Goal: Information Seeking & Learning: Find specific fact

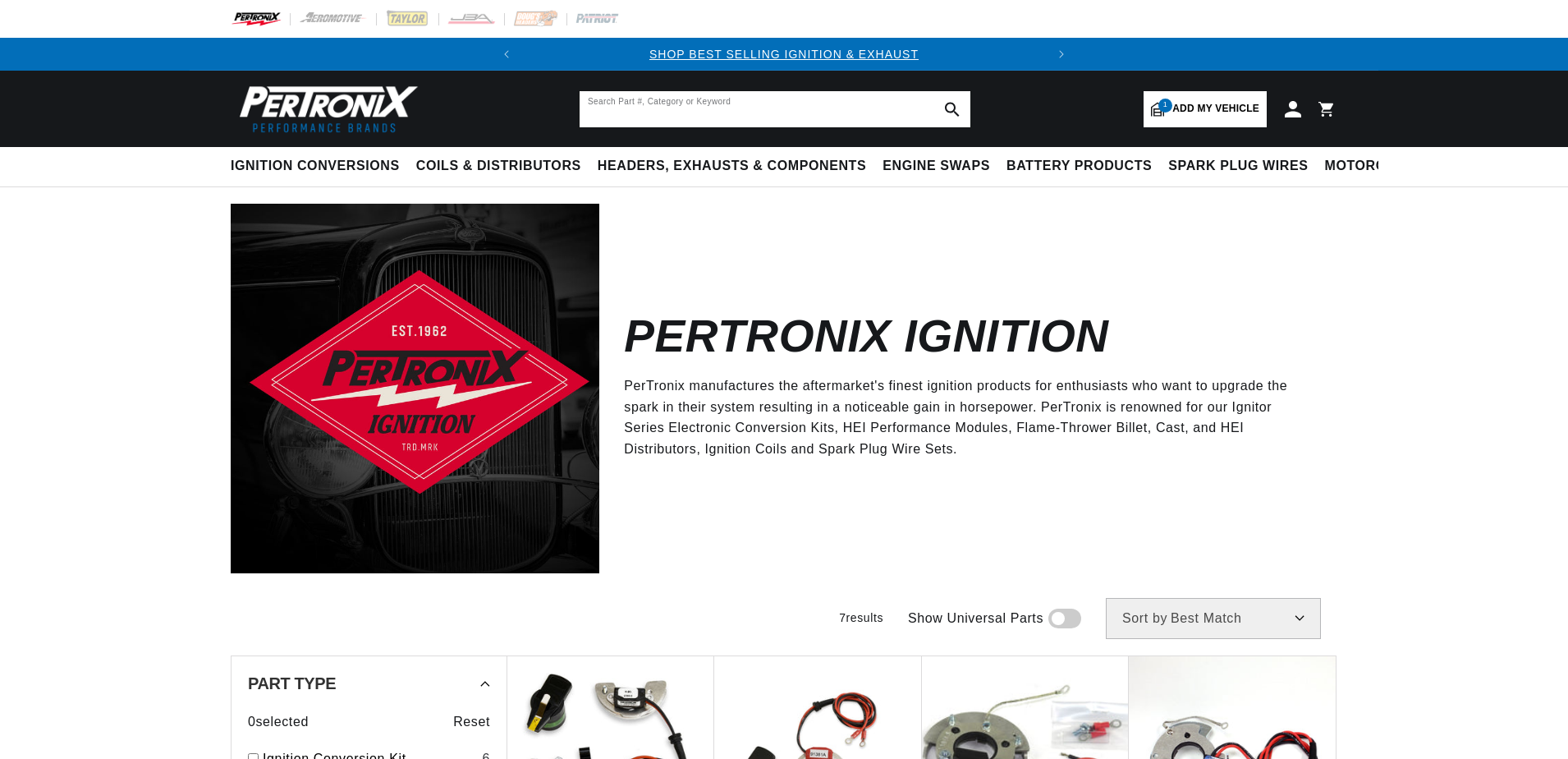
click at [850, 109] on input "text" at bounding box center [775, 109] width 391 height 36
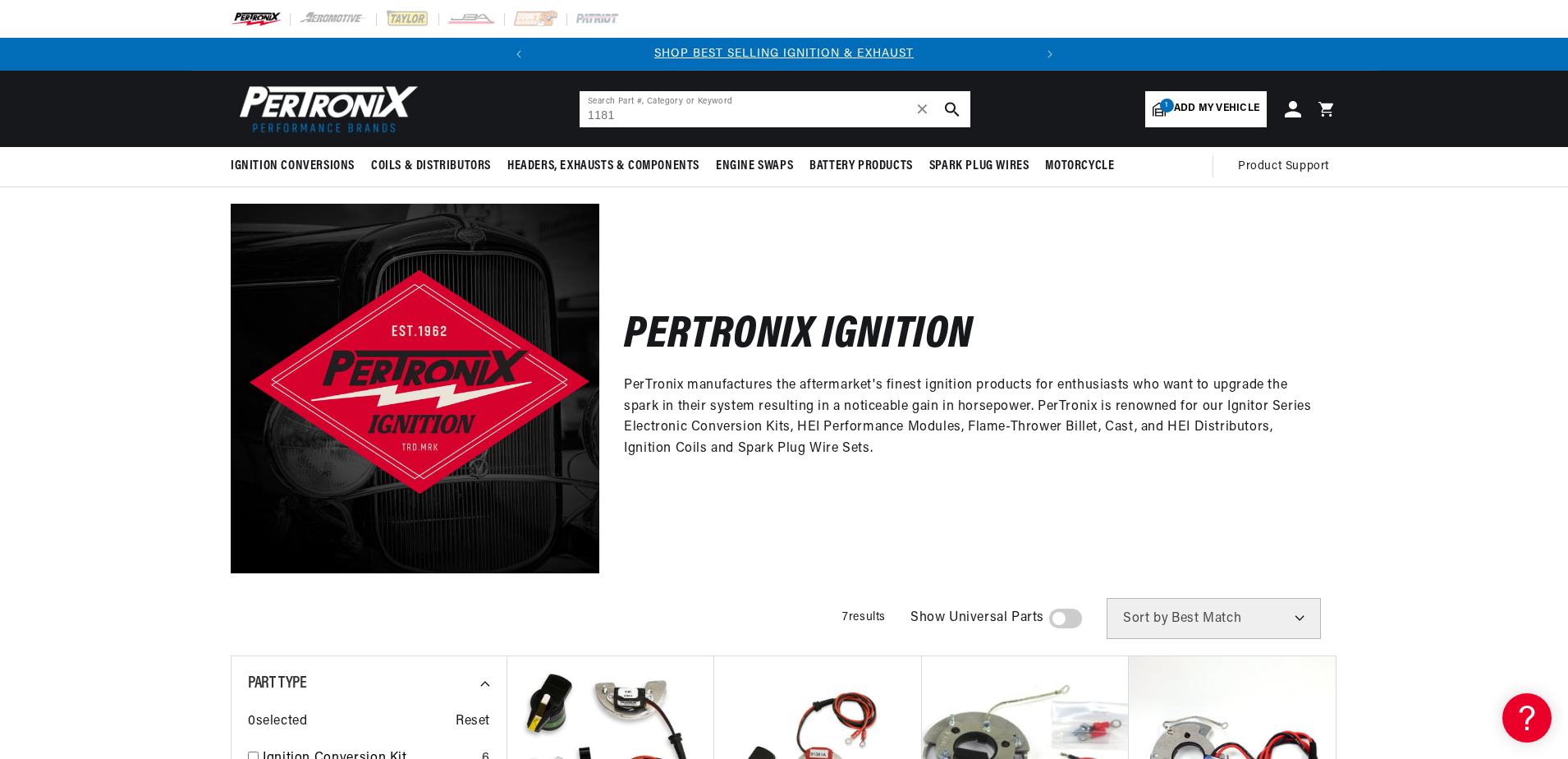
type input "1181"
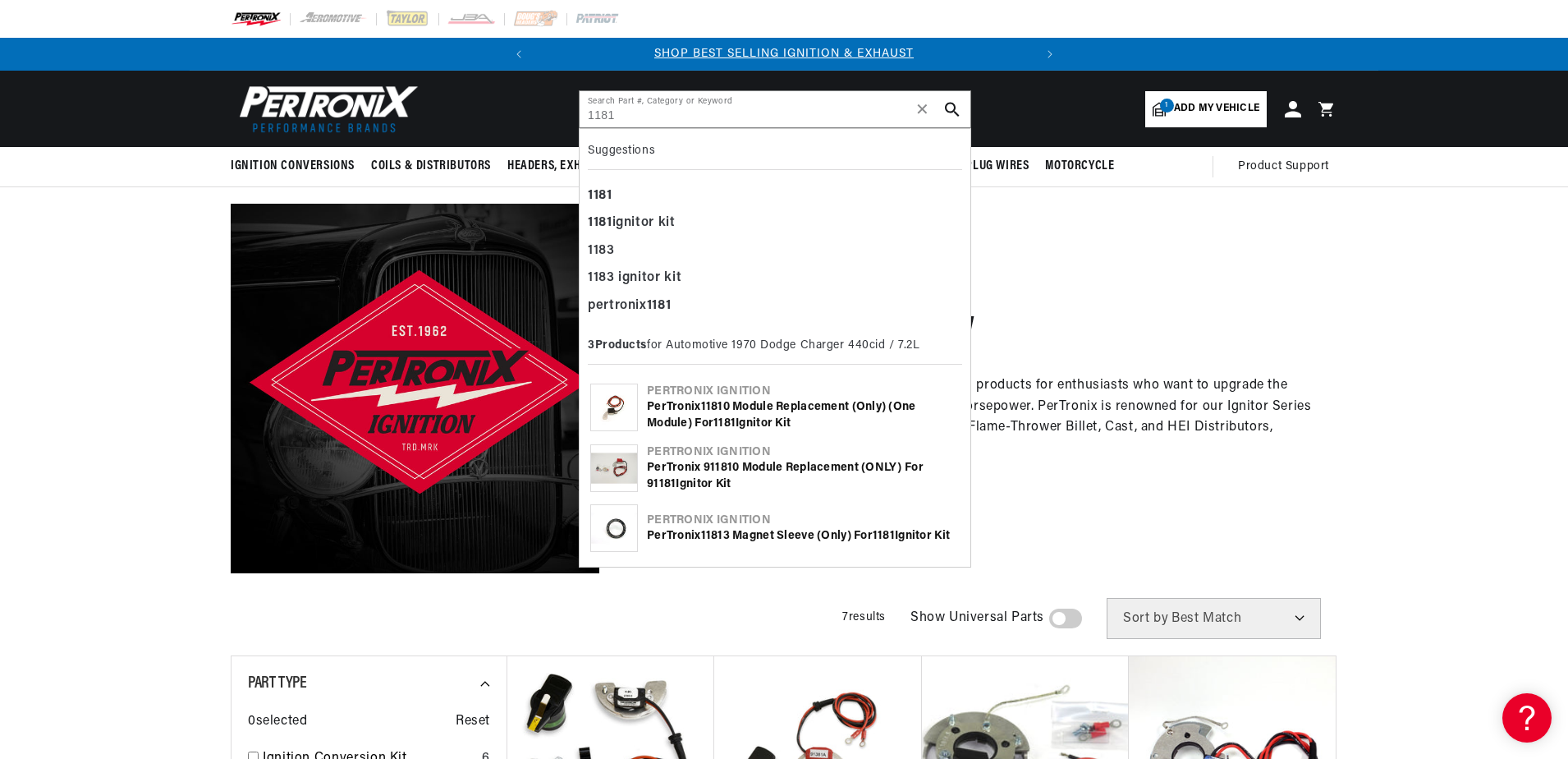
click at [953, 108] on icon "search button" at bounding box center [953, 109] width 15 height 15
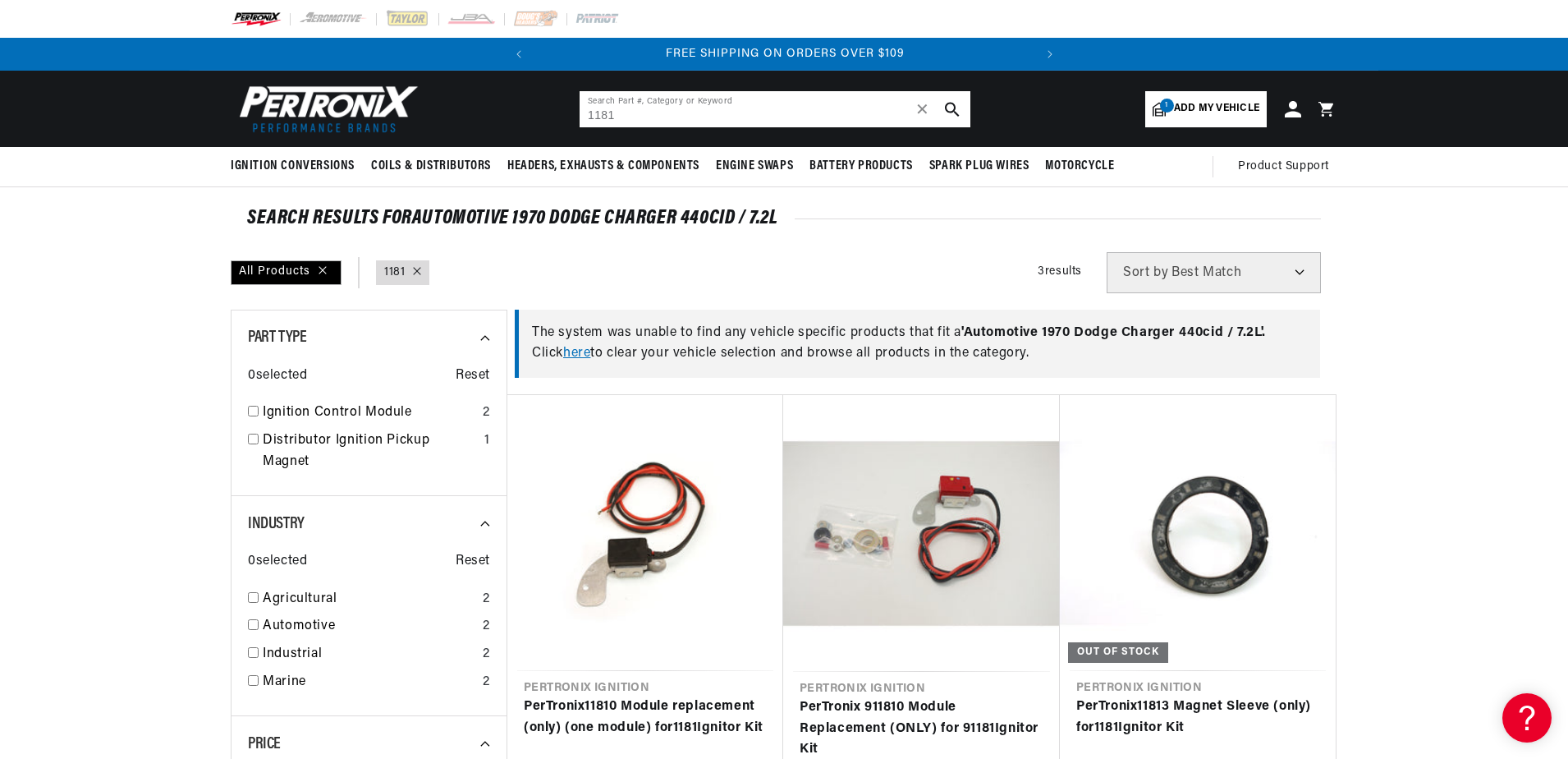
click at [645, 109] on input "1181" at bounding box center [775, 109] width 391 height 36
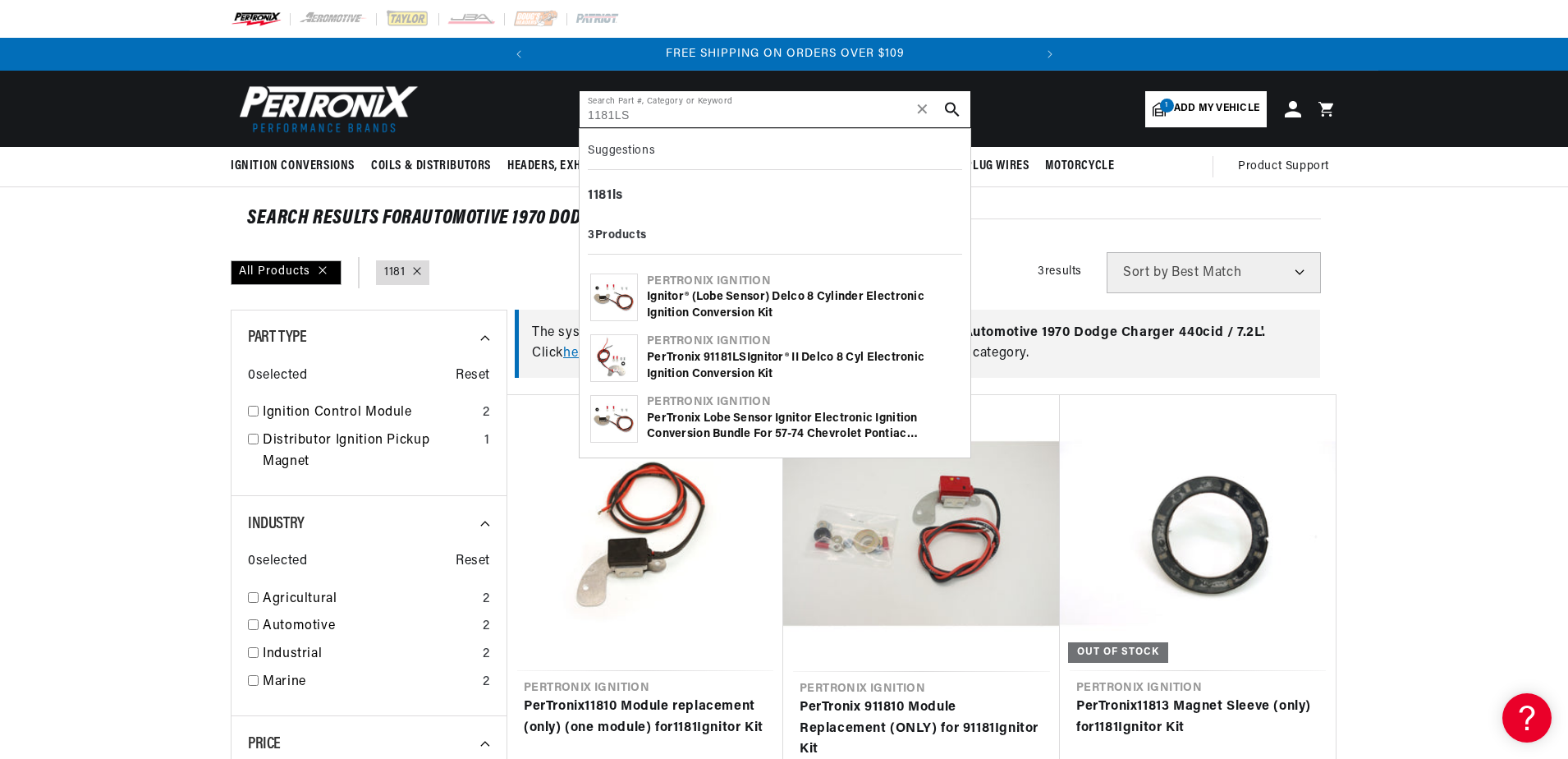
type input "1181LS"
click at [954, 109] on use "search button" at bounding box center [952, 109] width 14 height 14
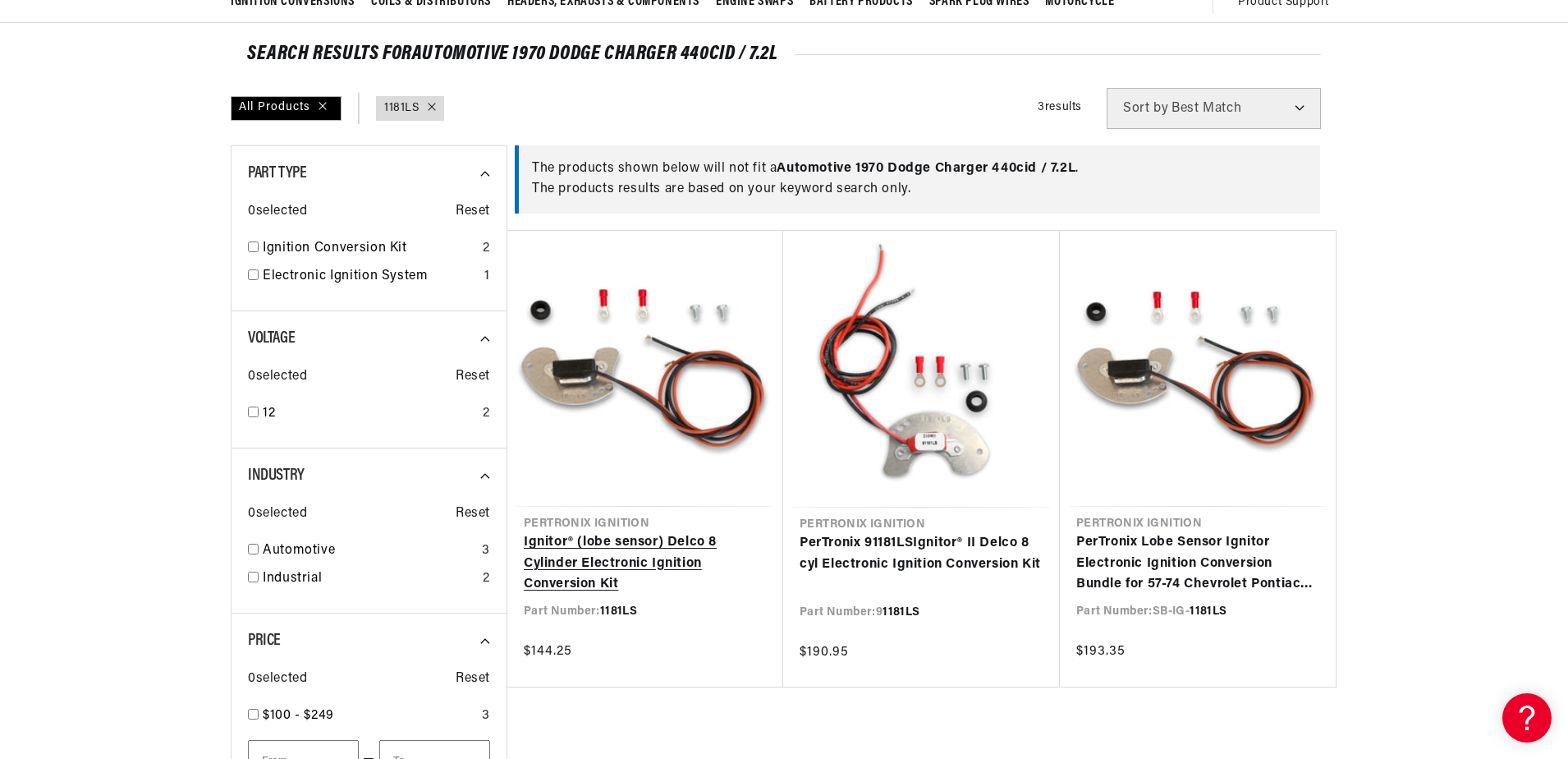
scroll to position [0, 498]
click at [653, 539] on link "Ignitor® (lobe sensor) Delco 8 Cylinder Electronic Ignition Conversion Kit" at bounding box center [645, 564] width 243 height 63
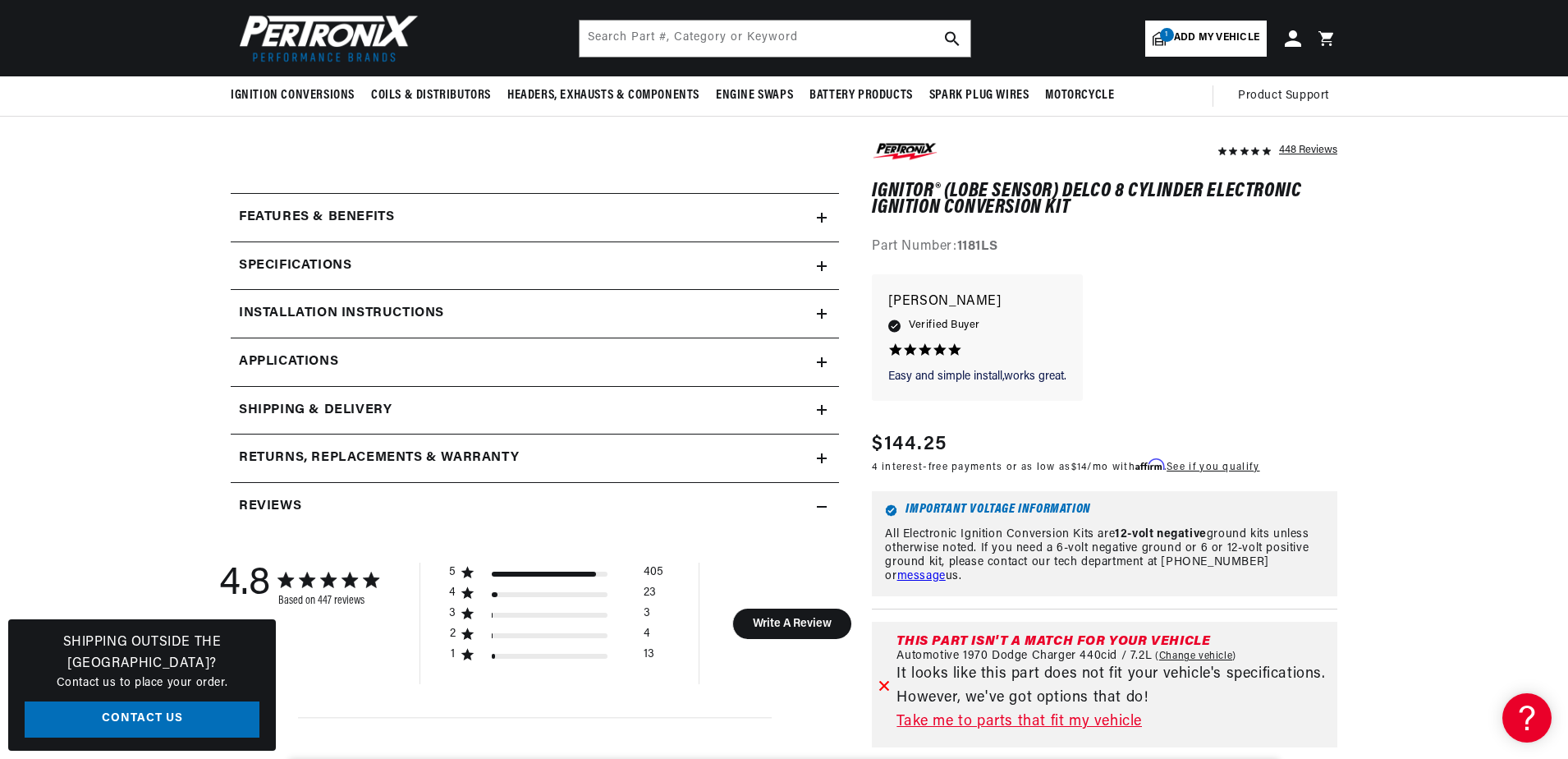
scroll to position [575, 0]
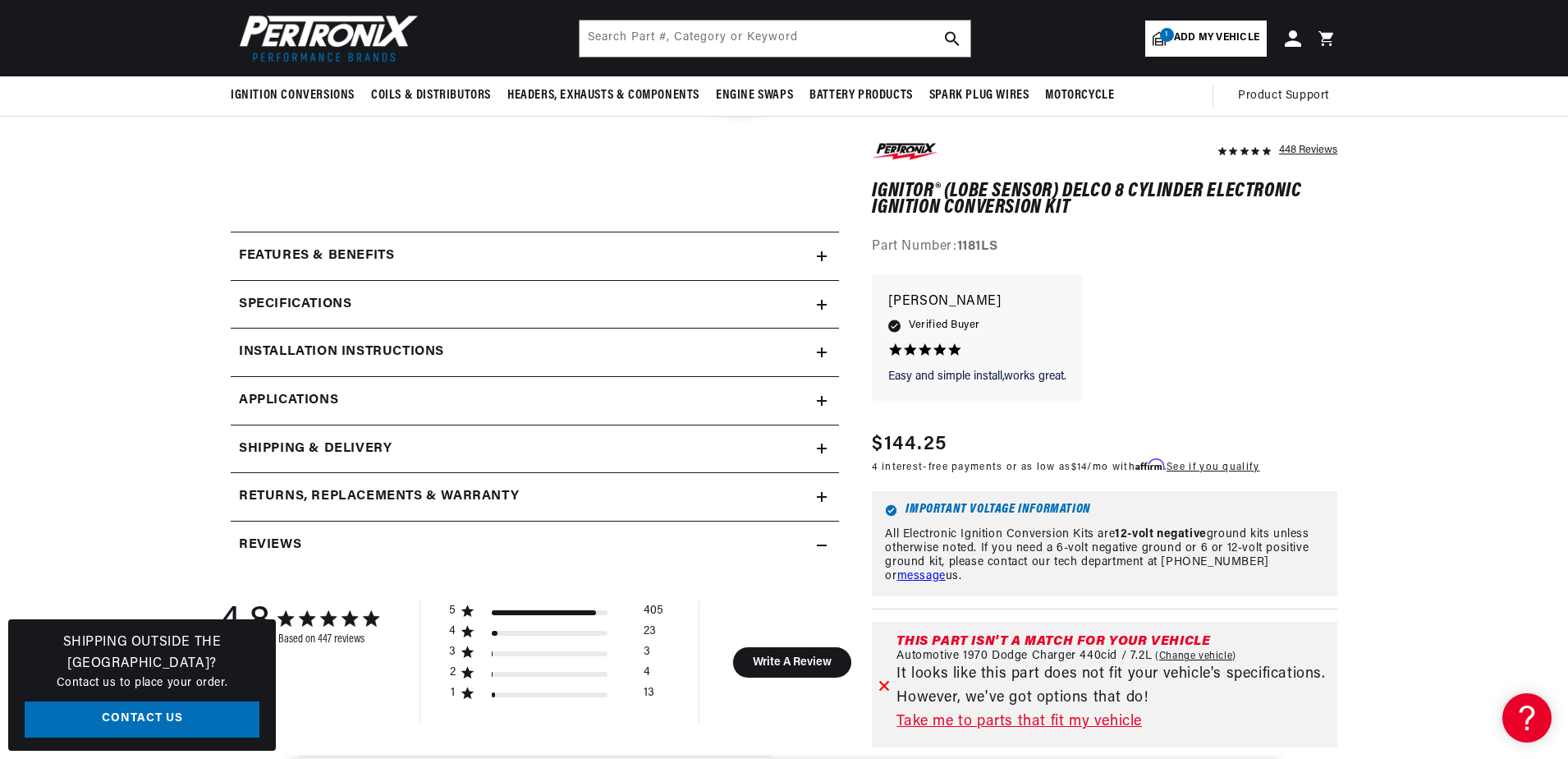
click at [824, 252] on icon at bounding box center [822, 257] width 10 height 10
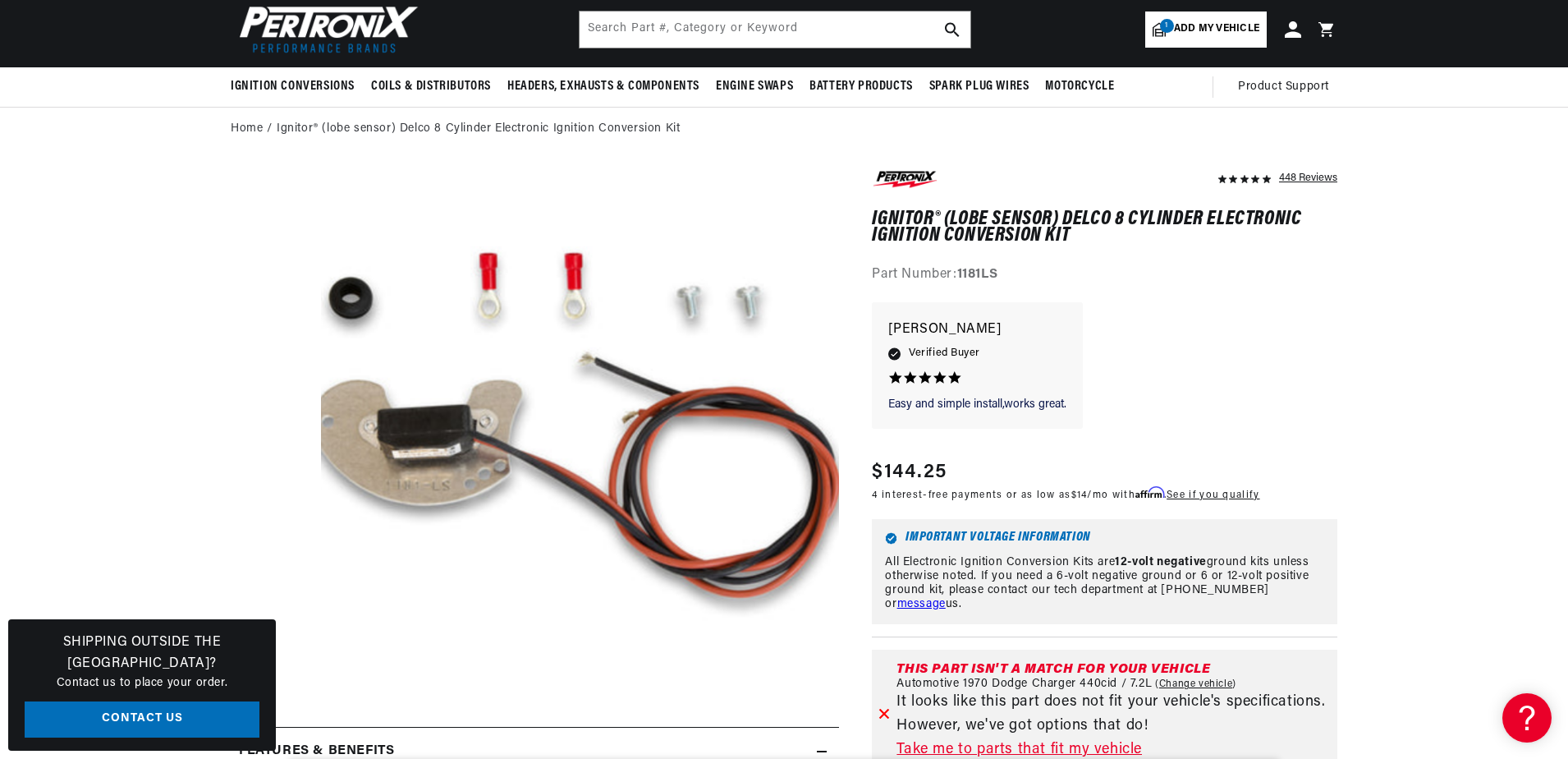
scroll to position [0, 0]
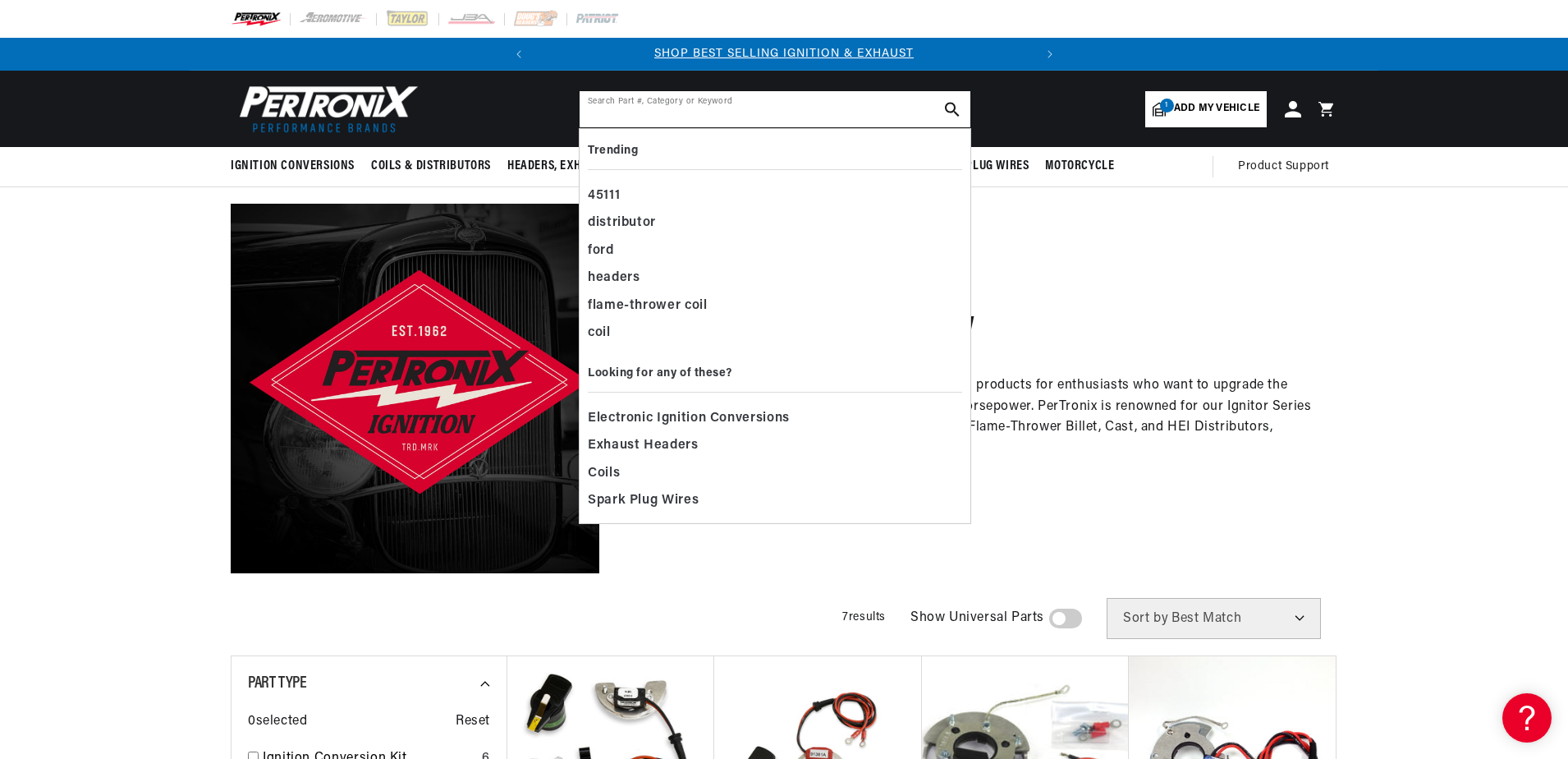
click at [766, 99] on input "text" at bounding box center [775, 109] width 391 height 36
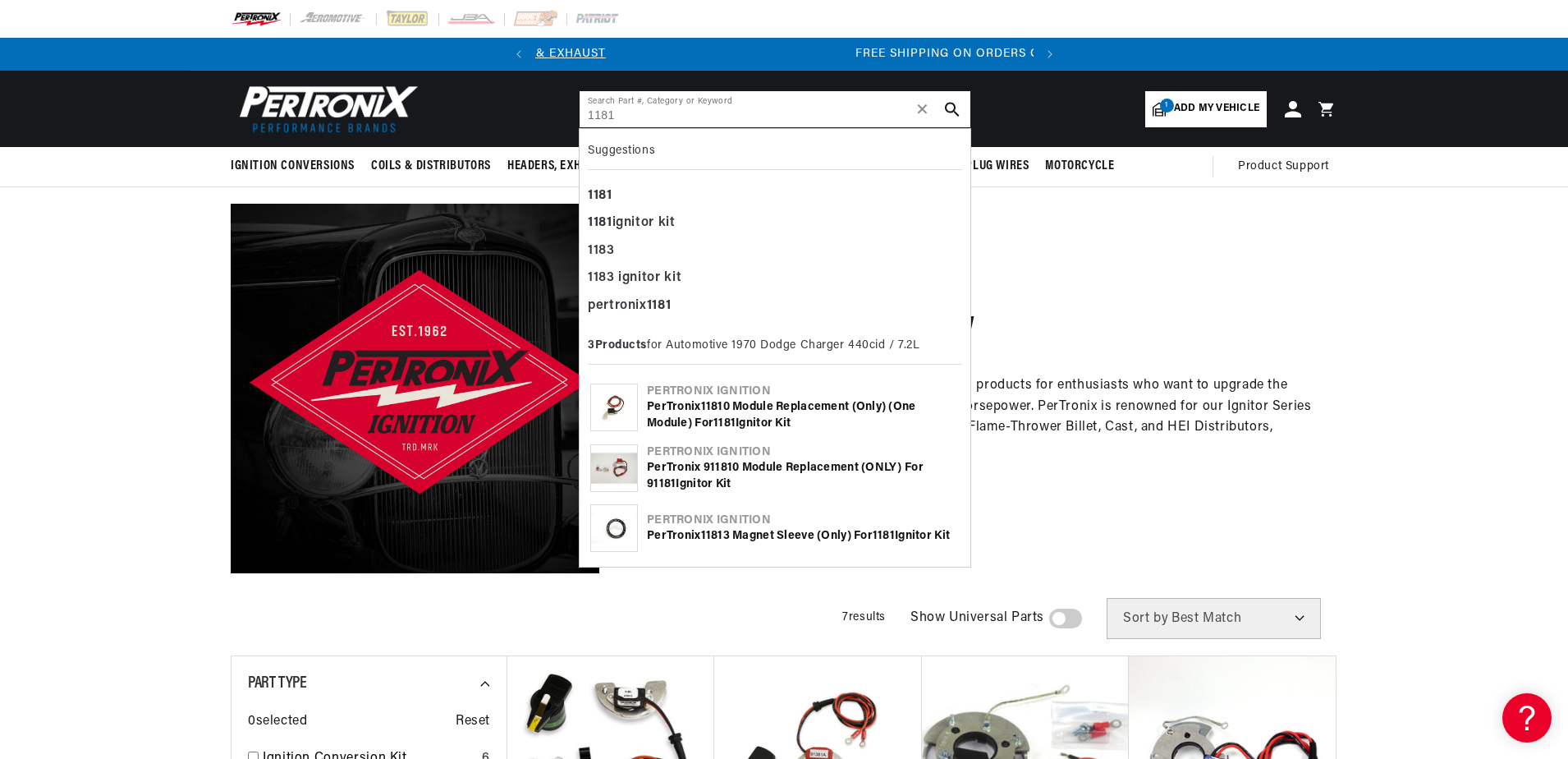
scroll to position [0, 498]
type input "1181"
click at [620, 216] on div "1181 ignitor kit" at bounding box center [775, 223] width 374 height 28
